Goal: Information Seeking & Learning: Learn about a topic

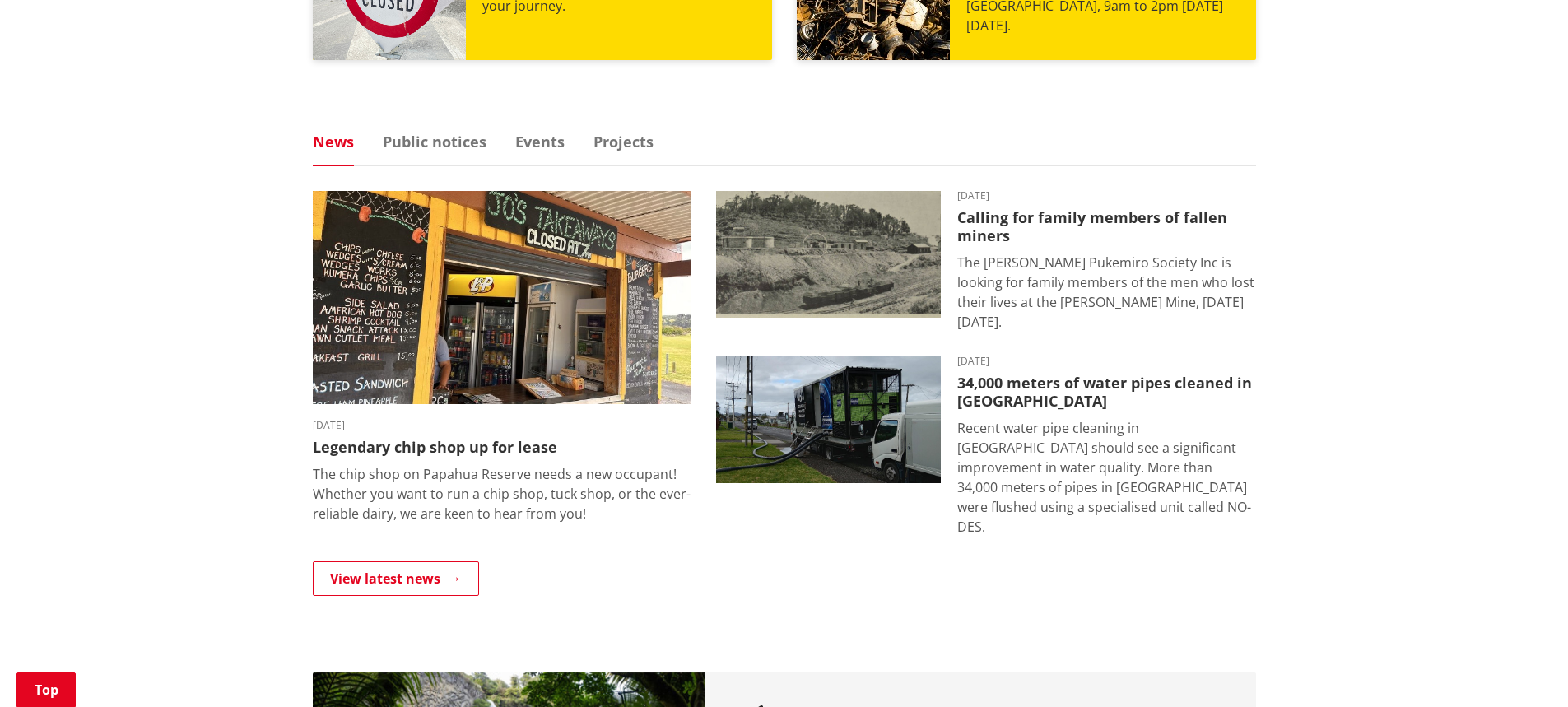
scroll to position [1070, 0]
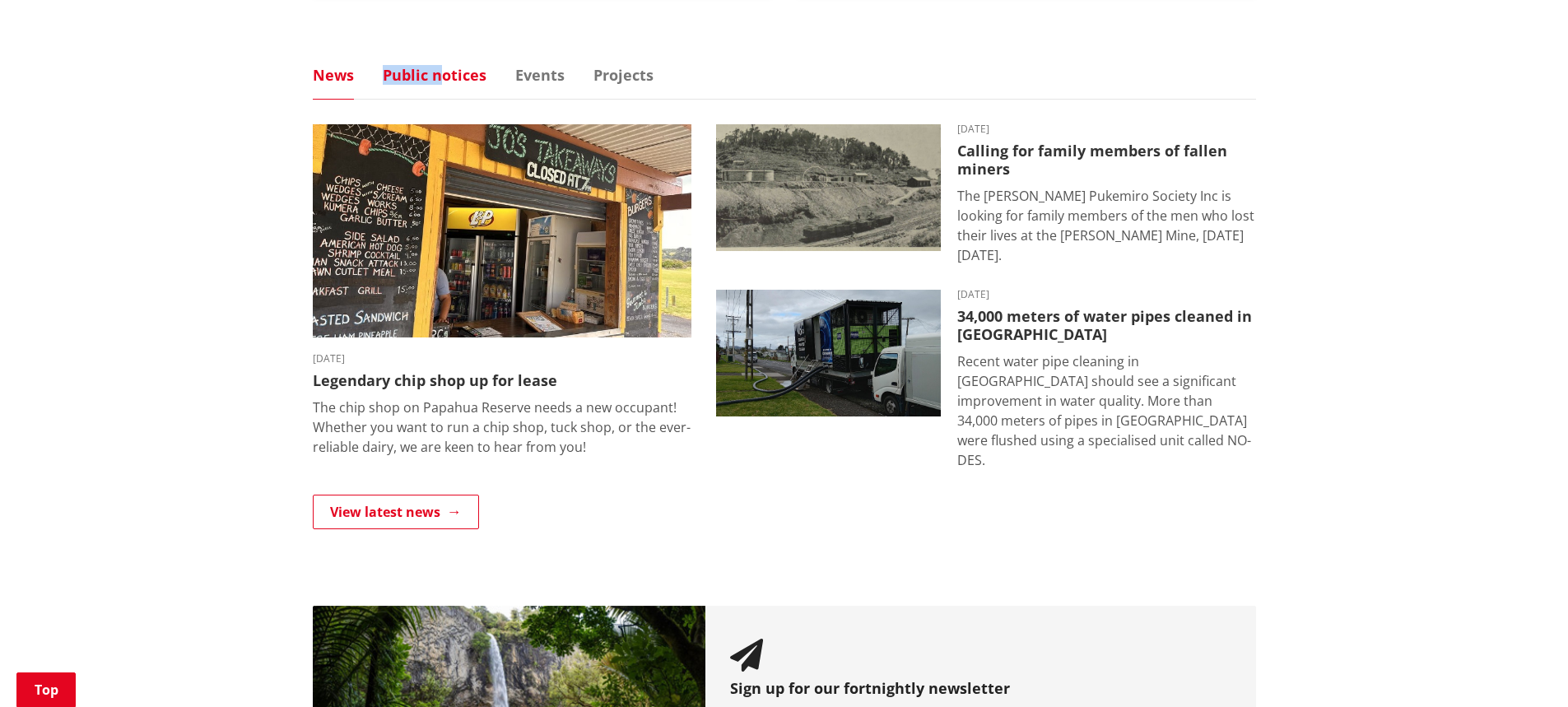
click at [459, 78] on link "Public notices" at bounding box center [435, 75] width 104 height 15
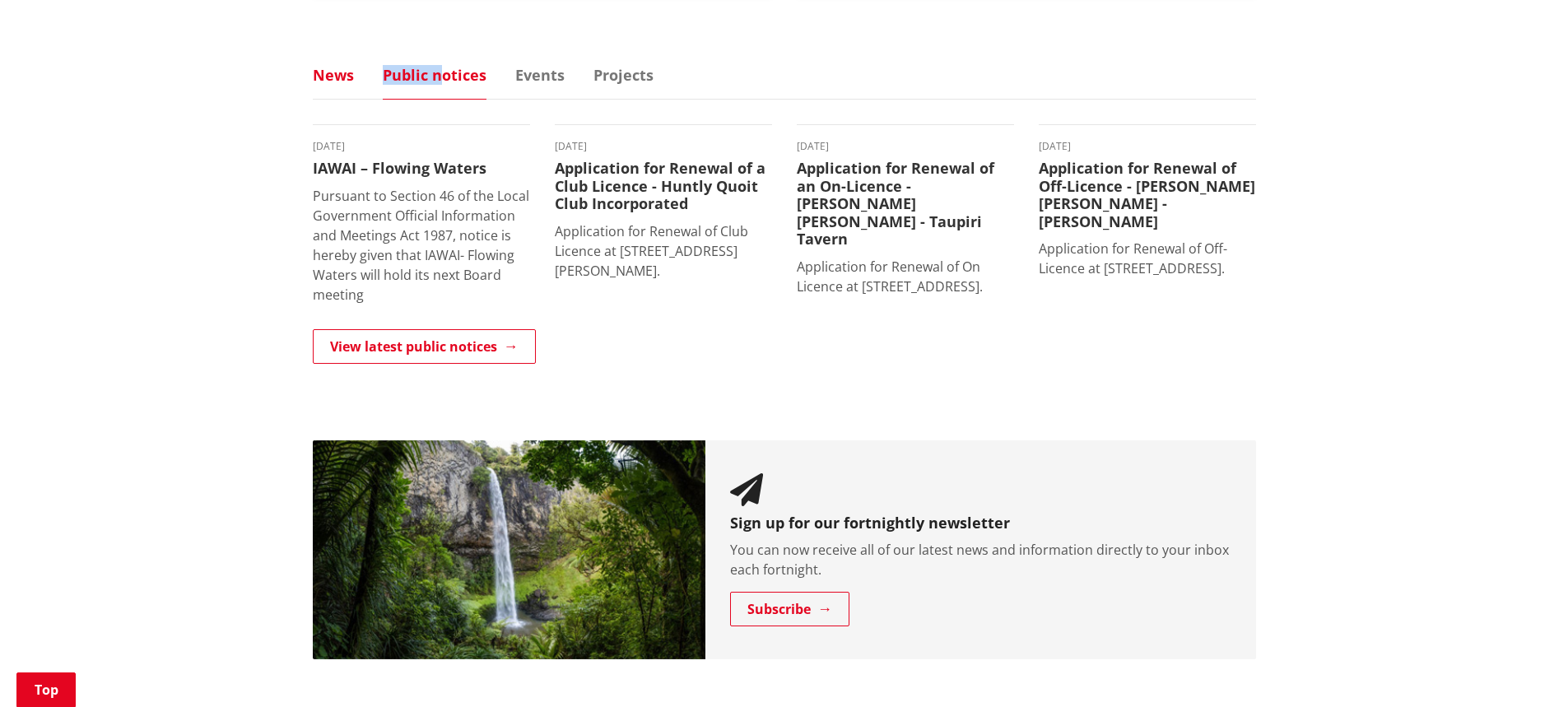
click at [343, 74] on link "News" at bounding box center [333, 75] width 41 height 15
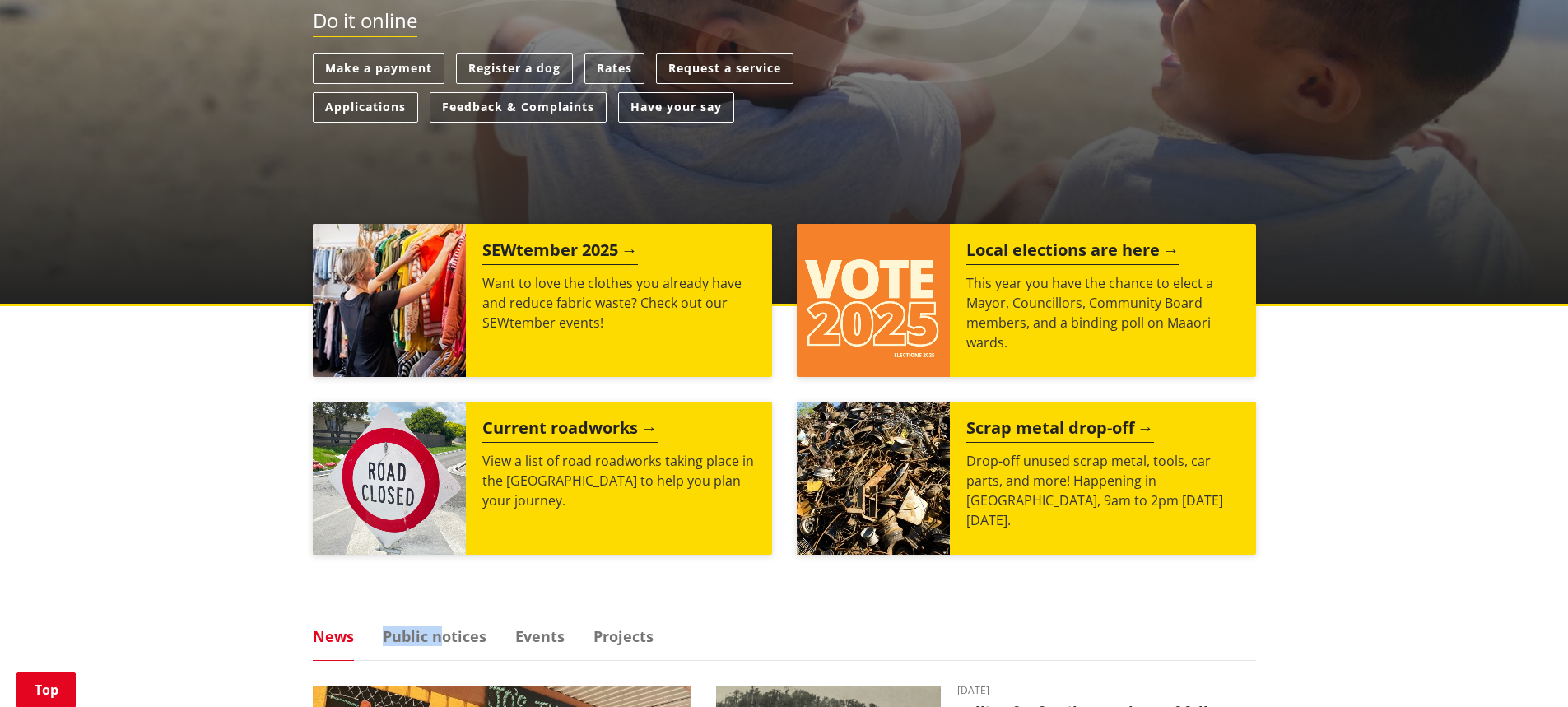
scroll to position [82, 0]
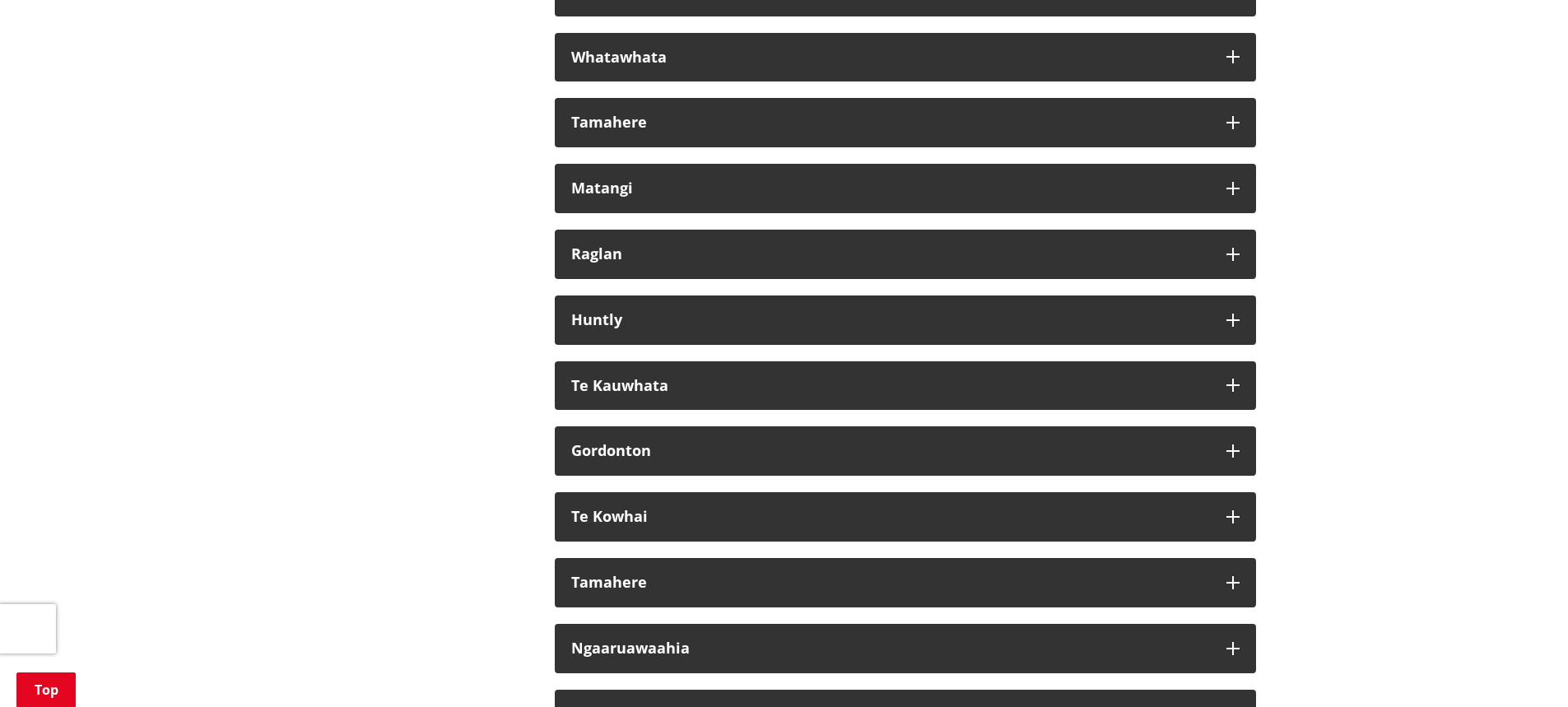
scroll to position [9713, 0]
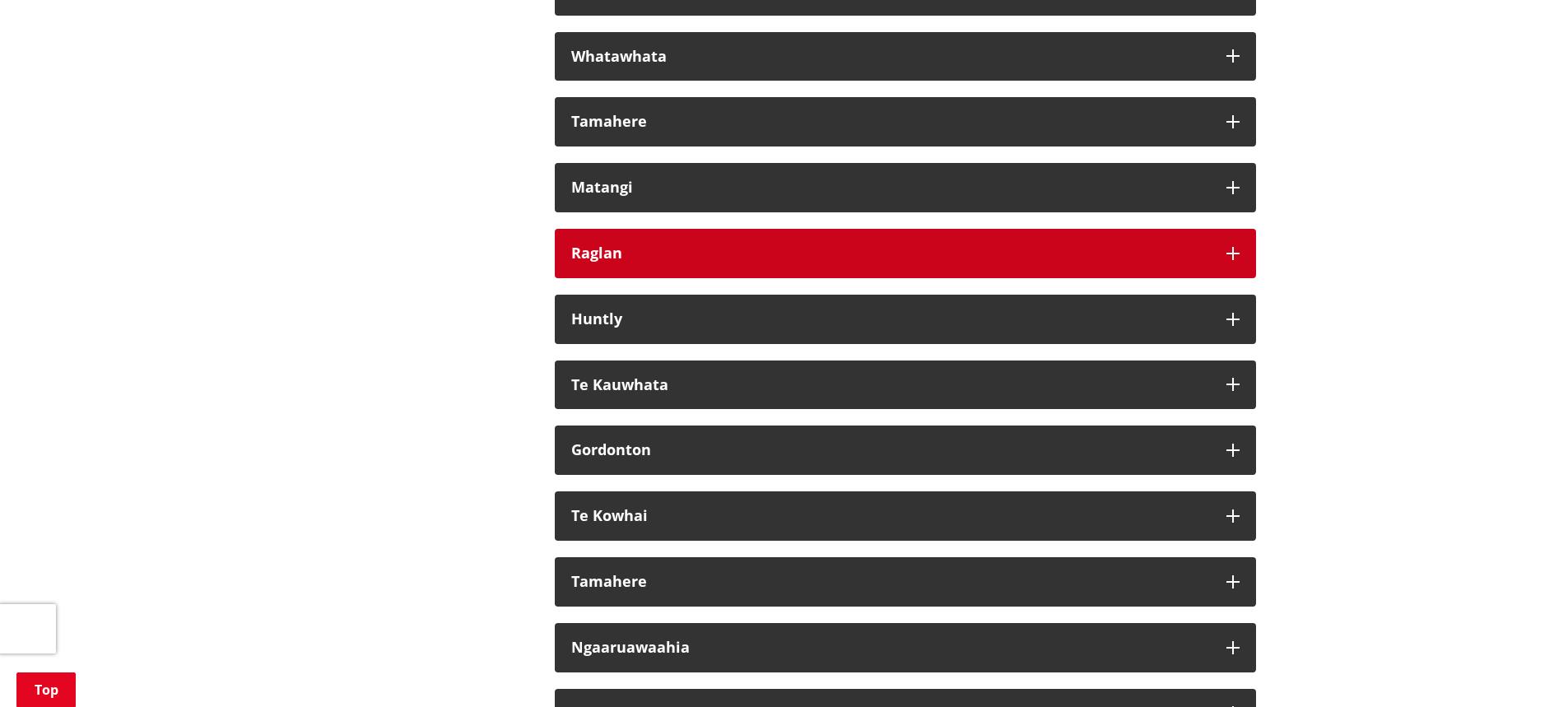
click at [1238, 260] on icon "button" at bounding box center [1233, 253] width 13 height 13
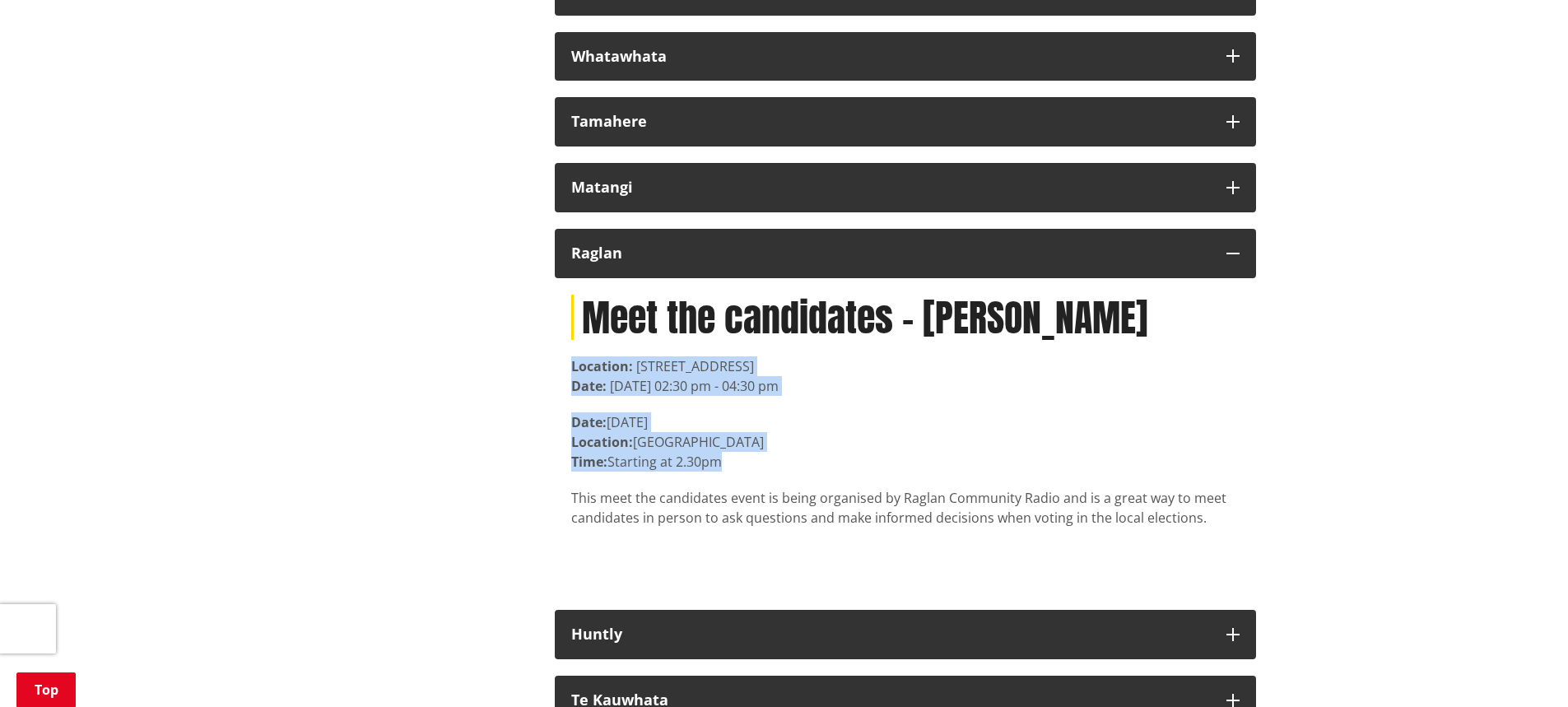
drag, startPoint x: 729, startPoint y: 498, endPoint x: 566, endPoint y: 410, distance: 185.2
click at [566, 410] on div "Meet the candidates - Raglan Location: 41 Bow Street, Raglan Date: 14 September…" at bounding box center [905, 436] width 702 height 315
copy article "Location: 41 Bow Street, Raglan Date: 14 September 2025, 02:30 pm - 04:30 pm Da…"
click at [806, 471] on p "Date: Sunday 14 September Location: Raglan Town Hall Time: Starting at 2.30pm" at bounding box center [905, 441] width 669 height 59
